Goal: Find specific page/section: Find specific page/section

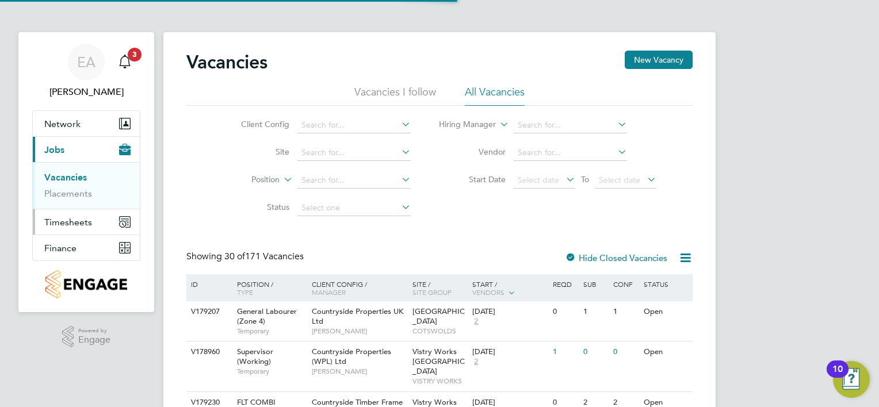
scroll to position [7, 0]
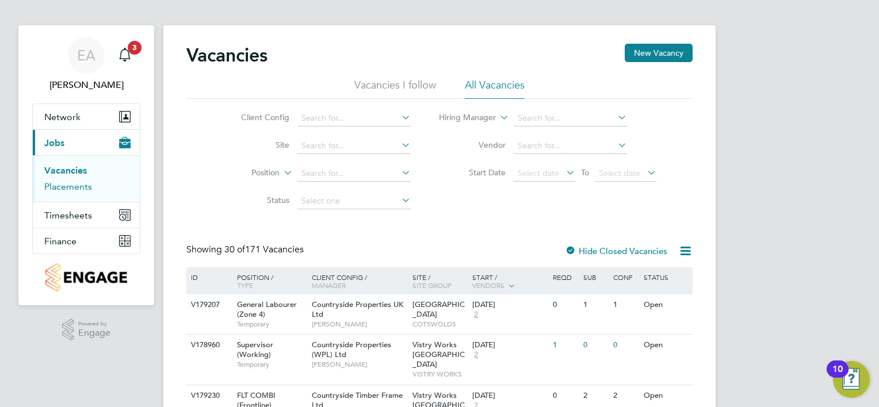
click at [79, 189] on link "Placements" at bounding box center [68, 186] width 48 height 11
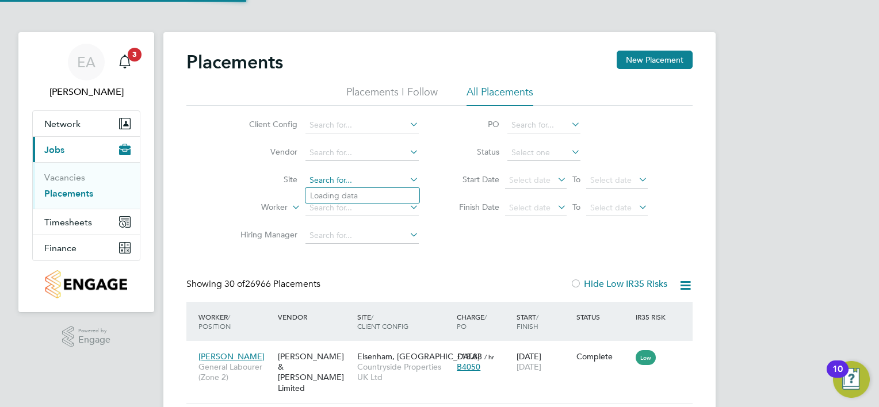
click at [334, 179] on input at bounding box center [361, 181] width 113 height 16
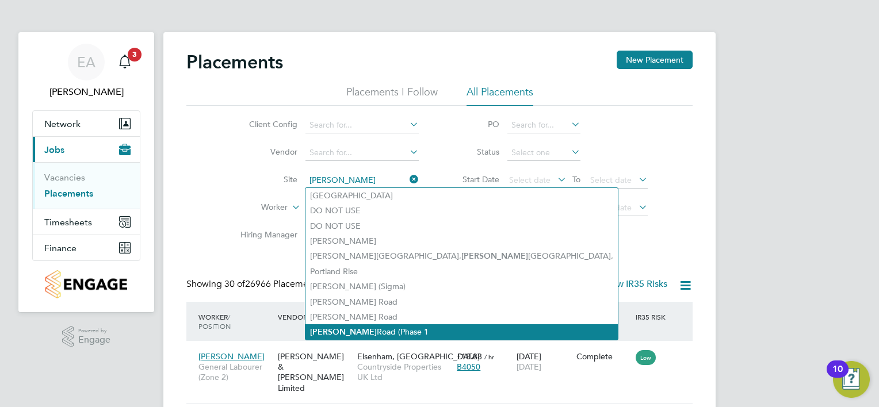
click at [338, 334] on li "[PERSON_NAME][GEOGRAPHIC_DATA] (Phase 1" at bounding box center [461, 332] width 312 height 16
type input "[PERSON_NAME][GEOGRAPHIC_DATA] (Phase 1"
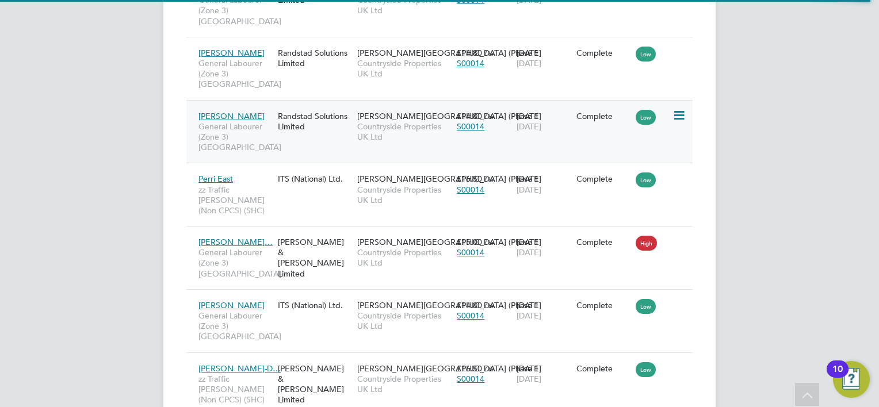
scroll to position [3354, 0]
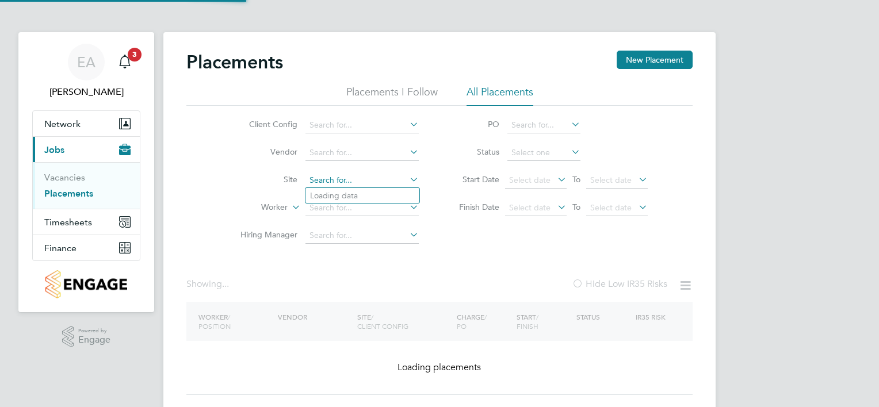
click at [397, 179] on input at bounding box center [361, 181] width 113 height 16
click at [407, 181] on icon at bounding box center [407, 179] width 0 height 16
click at [440, 165] on li "Status" at bounding box center [547, 153] width 229 height 28
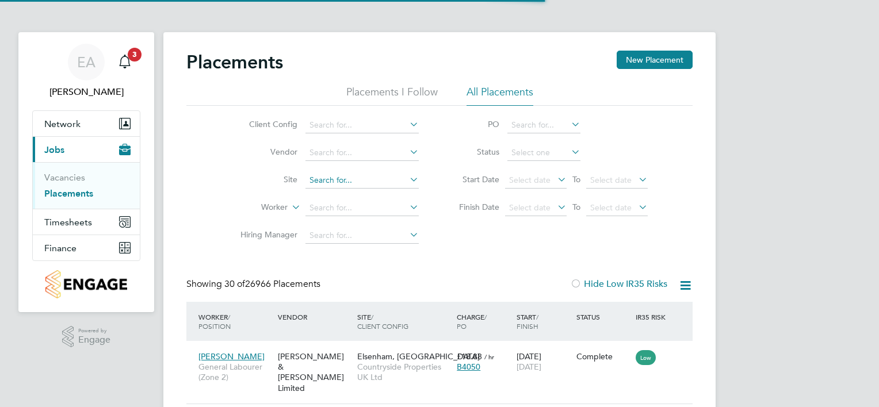
click at [326, 179] on input at bounding box center [361, 181] width 113 height 16
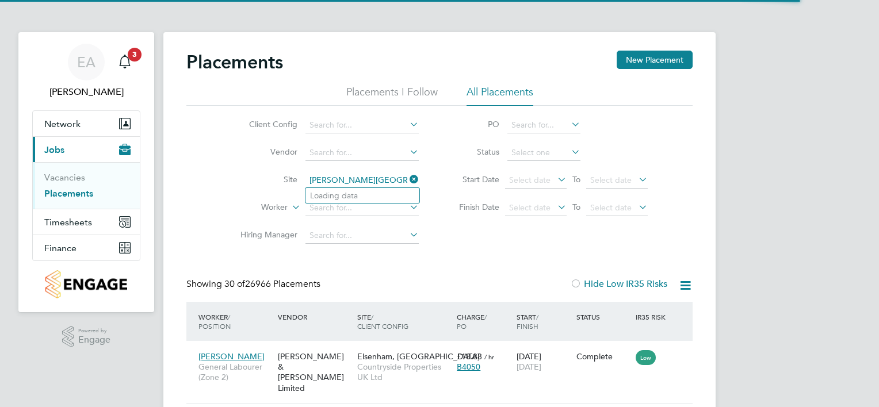
type input "sutton road"
click at [407, 179] on icon at bounding box center [407, 179] width 0 height 16
type input "s"
type input "A5 Aquatics"
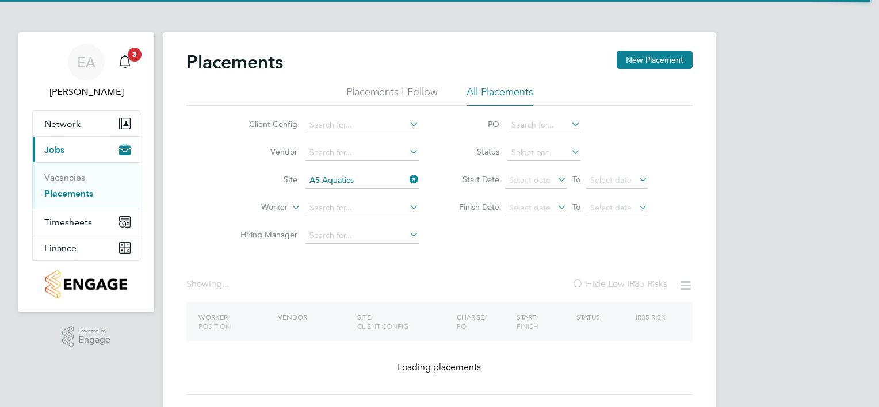
click at [407, 179] on icon at bounding box center [407, 179] width 0 height 16
click at [366, 188] on div "Placements New Placement Placements I Follow All Placements Client Config Vendo…" at bounding box center [439, 231] width 552 height 398
click at [380, 175] on input at bounding box center [361, 181] width 113 height 16
